Goal: Task Accomplishment & Management: Use online tool/utility

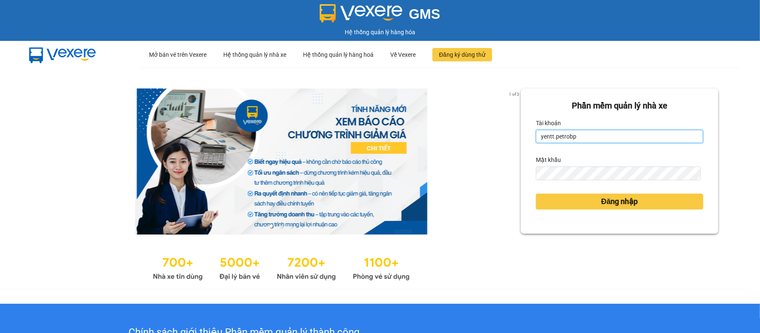
click at [586, 137] on input "yentt.petrobp" at bounding box center [619, 136] width 167 height 13
type input "yennot.petrobp"
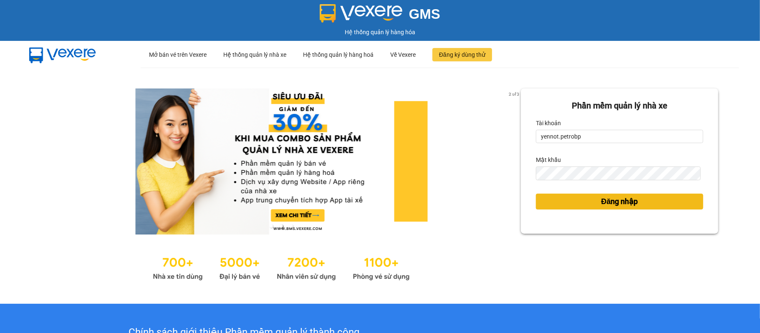
click at [585, 204] on button "Đăng nhập" at bounding box center [619, 202] width 167 height 16
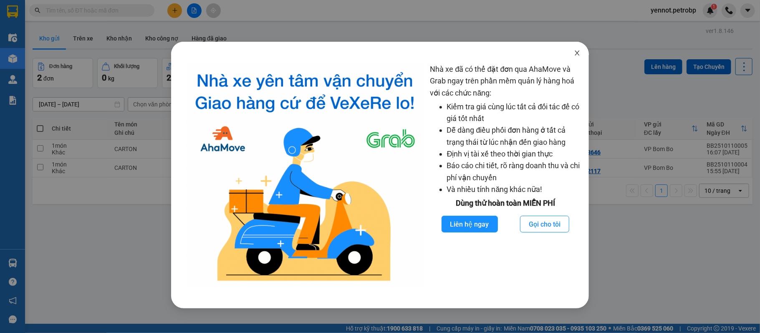
click at [581, 52] on span "Close" at bounding box center [577, 53] width 23 height 23
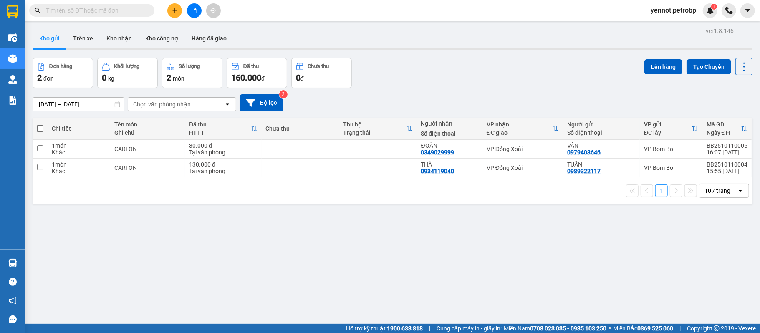
click at [38, 126] on span at bounding box center [40, 128] width 7 height 7
click at [40, 124] on input "checkbox" at bounding box center [40, 124] width 0 height 0
checkbox input "true"
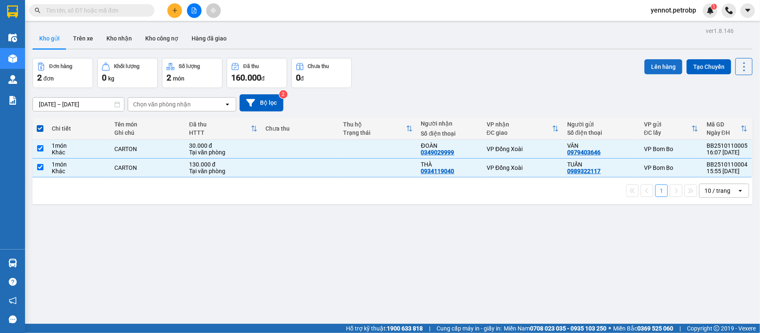
click at [650, 70] on button "Lên hàng" at bounding box center [663, 66] width 38 height 15
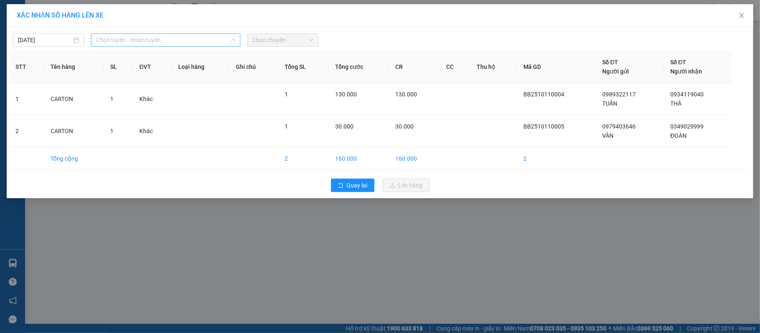
click at [101, 45] on span "Chọn tuyến - nhóm tuyến" at bounding box center [165, 40] width 139 height 13
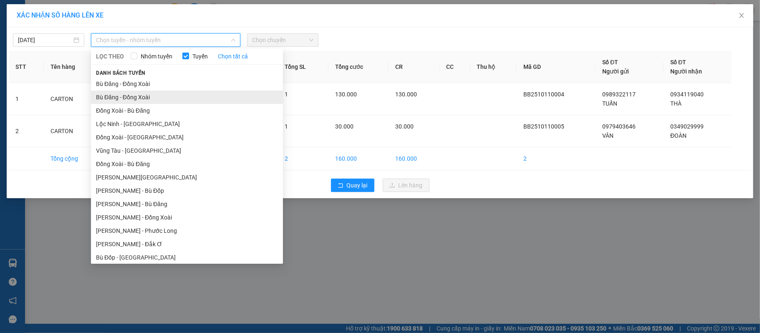
click at [141, 99] on li "Bù Đăng - Đồng Xoài" at bounding box center [187, 97] width 192 height 13
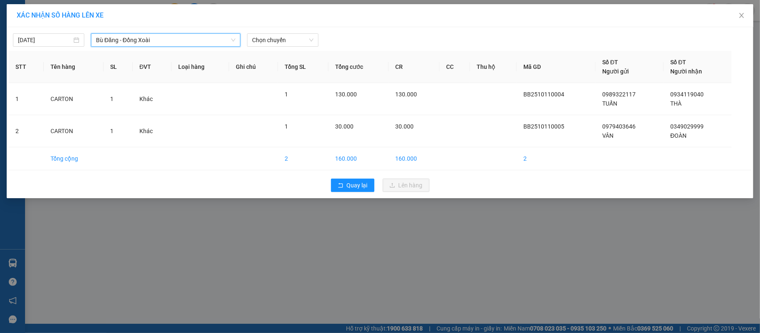
click at [146, 36] on span "Bù Đăng - Đồng Xoài" at bounding box center [165, 40] width 139 height 13
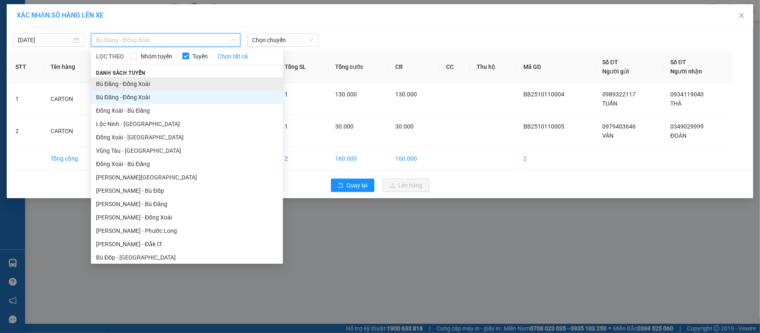
click at [146, 81] on li "Bù Đăng - Đồng Xoài" at bounding box center [187, 83] width 192 height 13
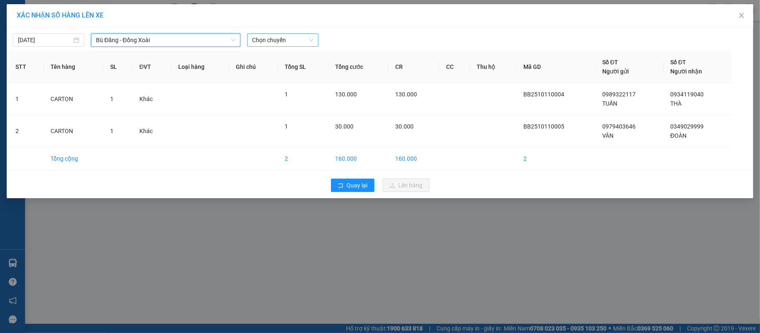
click at [268, 38] on span "Chọn chuyến" at bounding box center [282, 40] width 61 height 13
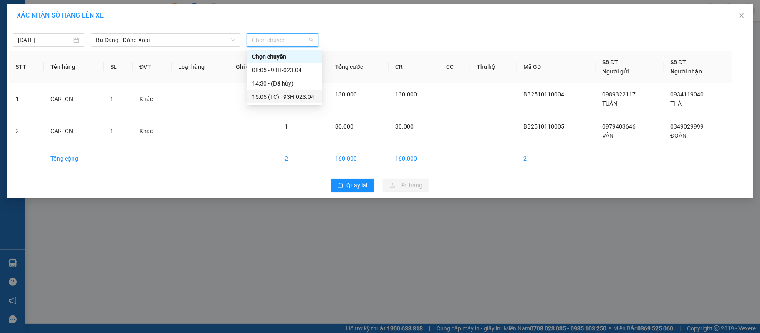
click at [286, 96] on div "15:05 (TC) - 93H-023.04" at bounding box center [284, 96] width 65 height 9
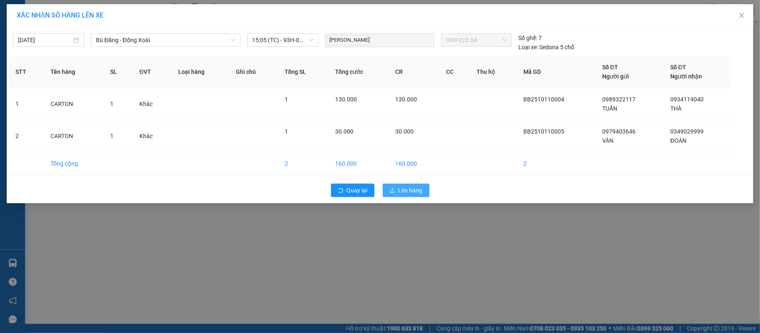
click at [408, 194] on span "Lên hàng" at bounding box center [411, 190] width 24 height 9
